Goal: Find specific page/section

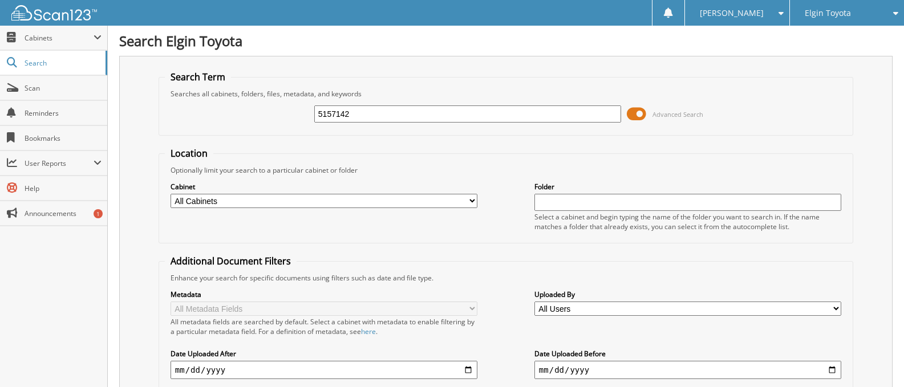
type input "5157142"
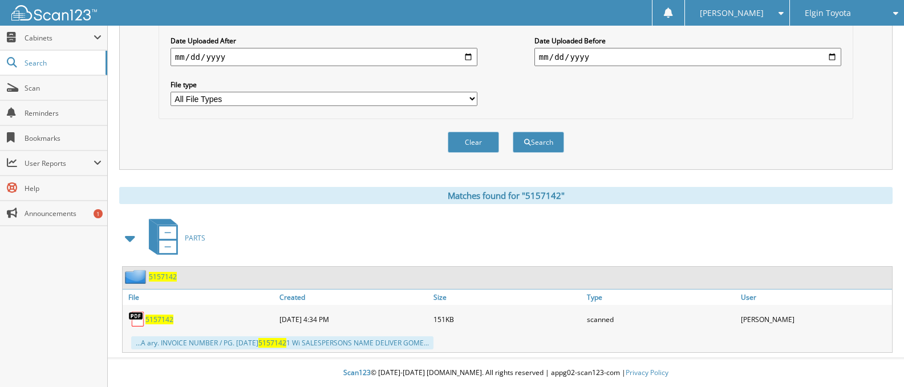
click at [166, 319] on span "5157142" at bounding box center [159, 320] width 28 height 10
click at [165, 318] on span "5157142" at bounding box center [159, 320] width 28 height 10
